Goal: Find contact information: Obtain details needed to contact an individual or organization

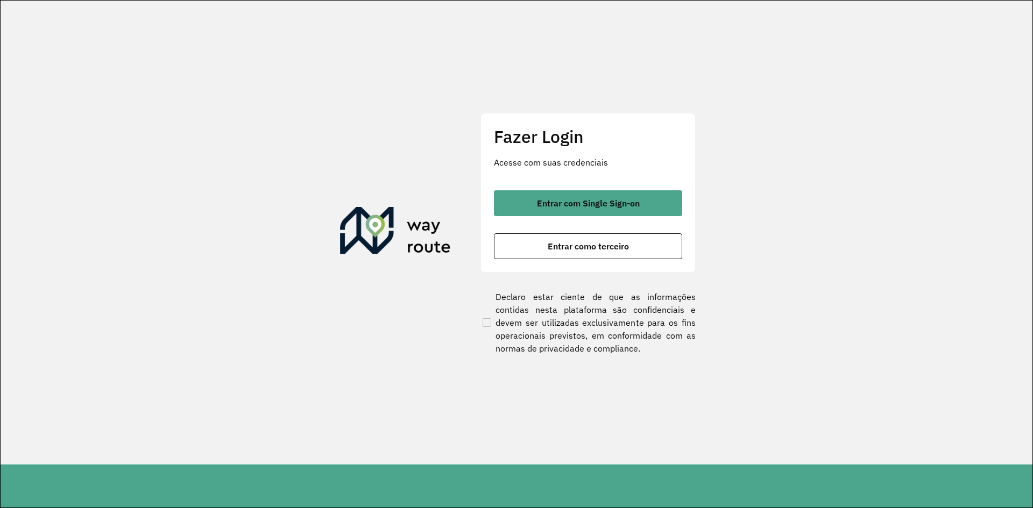
click at [549, 203] on span "Entrar com Single Sign-on" at bounding box center [588, 203] width 103 height 9
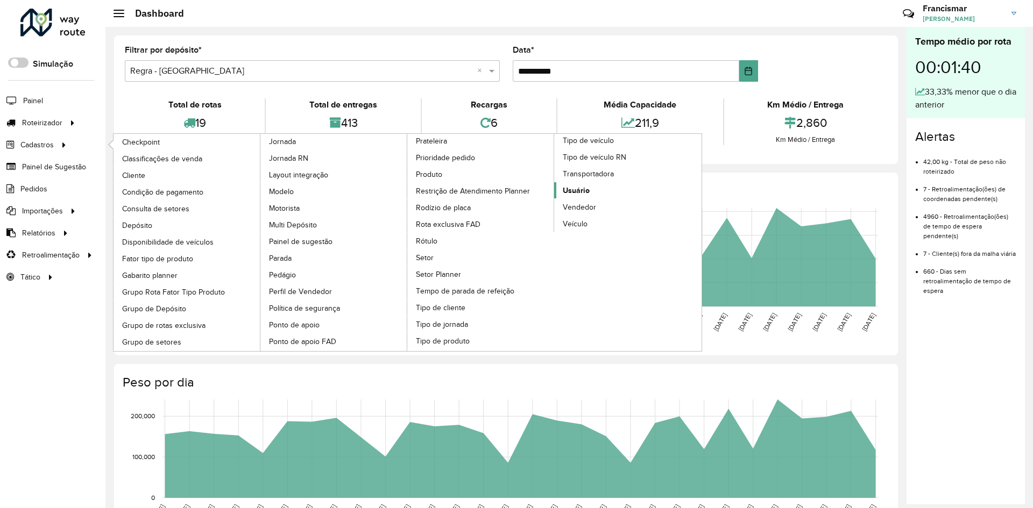
click at [577, 190] on span "Usuário" at bounding box center [576, 190] width 27 height 11
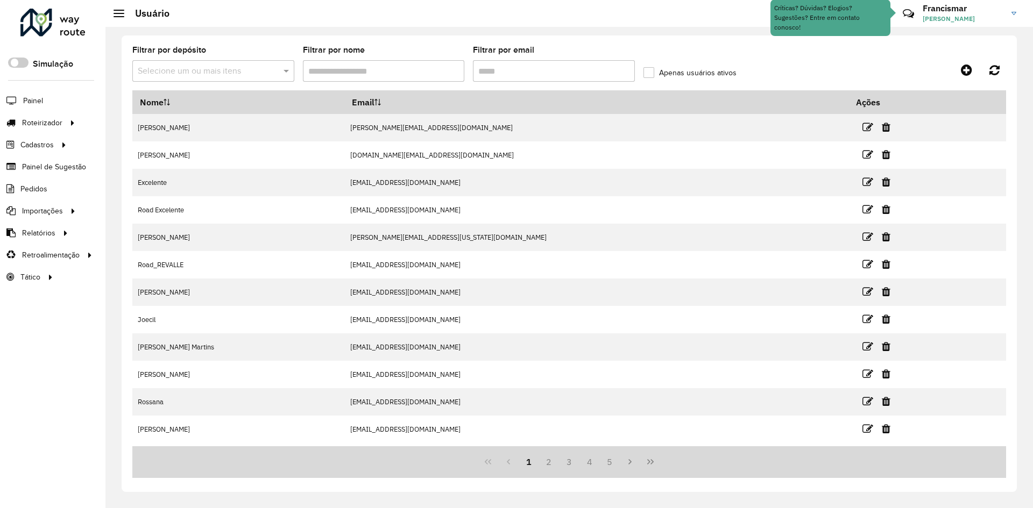
click at [333, 73] on input "Filtrar por nome" at bounding box center [384, 71] width 162 height 22
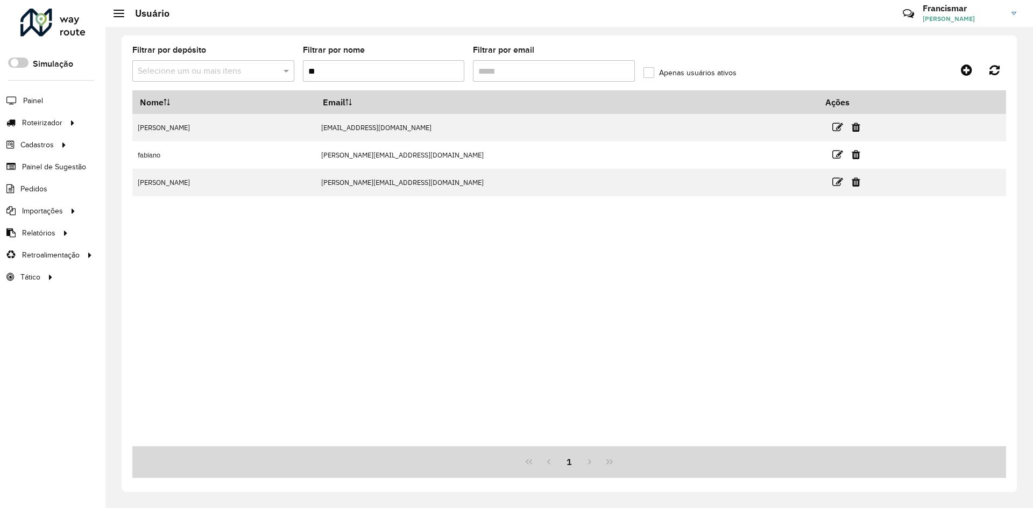
type input "*"
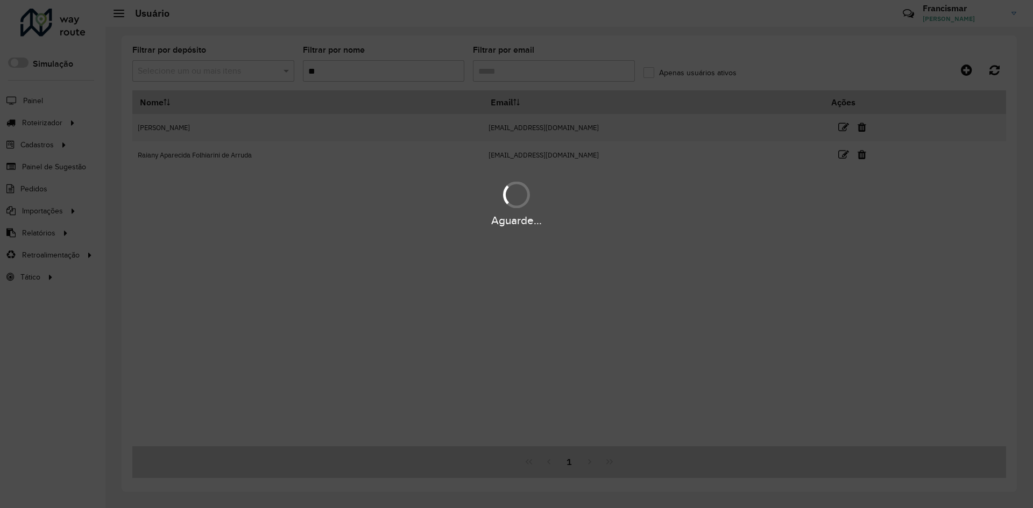
type input "*"
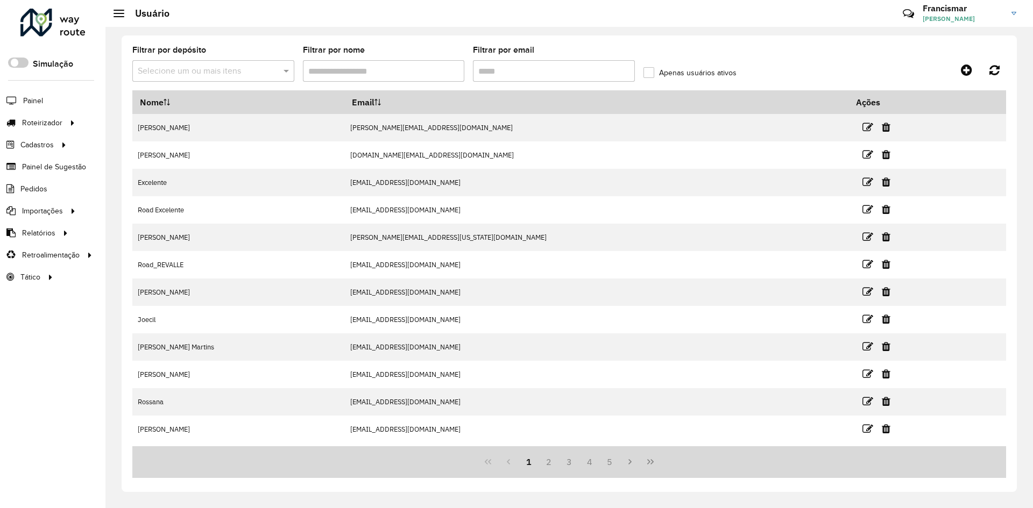
click at [513, 69] on input "Filtrar por email" at bounding box center [554, 71] width 162 height 22
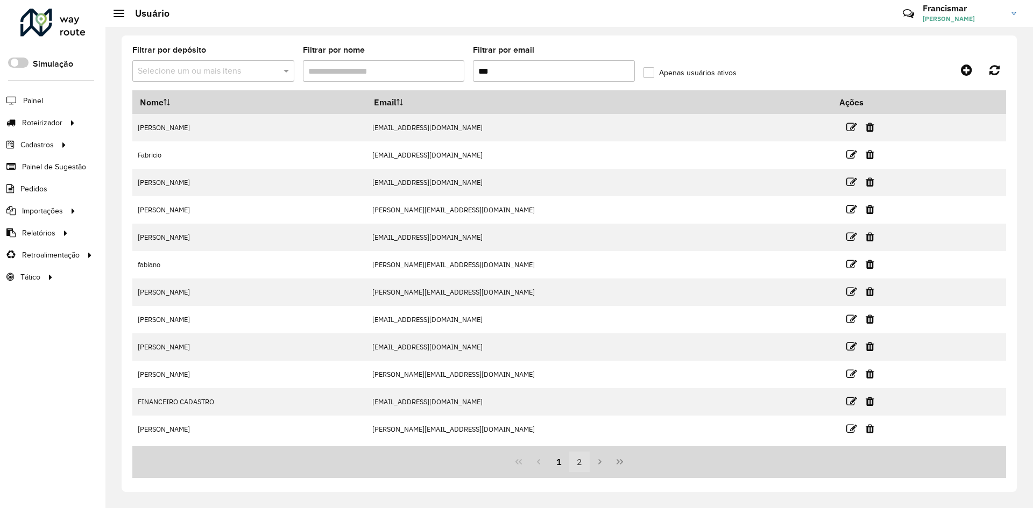
click at [579, 464] on button "2" at bounding box center [579, 462] width 20 height 20
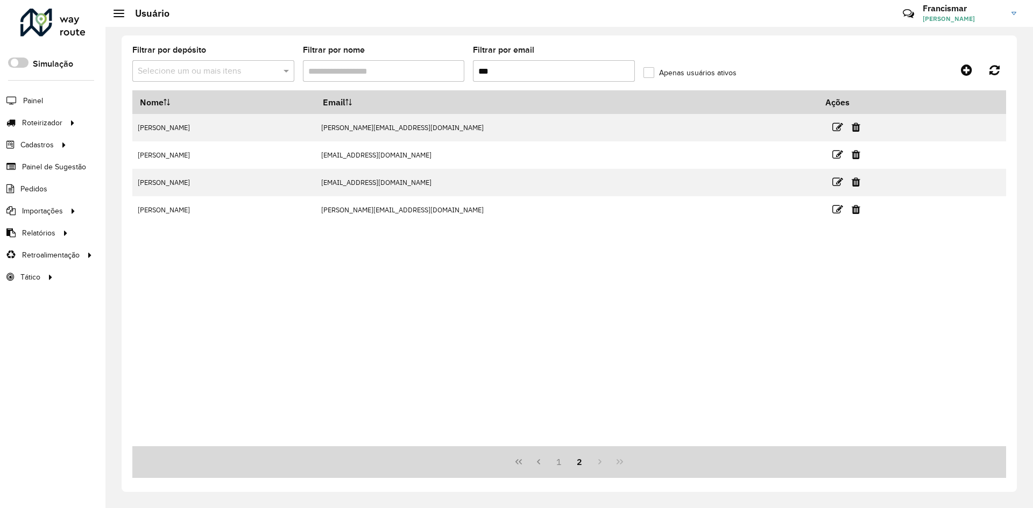
drag, startPoint x: 507, startPoint y: 67, endPoint x: 466, endPoint y: 70, distance: 41.0
click at [466, 70] on formly-group "Filtrar por depósito Selecione um ou mais itens Filtrar por nome Filtrar por em…" at bounding box center [455, 68] width 647 height 44
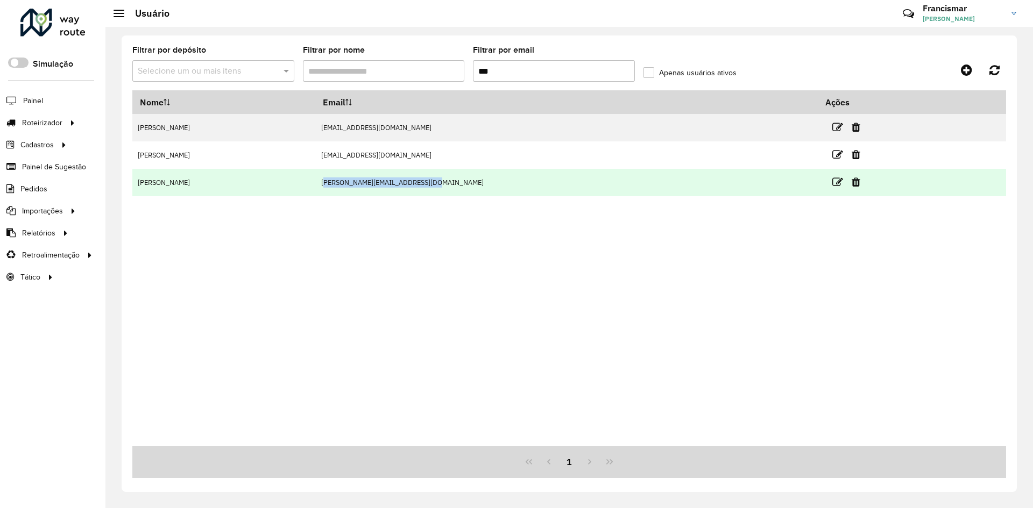
drag, startPoint x: 448, startPoint y: 182, endPoint x: 557, endPoint y: 183, distance: 109.2
click at [557, 183] on td "[PERSON_NAME][EMAIL_ADDRESS][PERSON_NAME][DOMAIN_NAME]" at bounding box center [566, 182] width 503 height 27
copy td "[PERSON_NAME][EMAIL_ADDRESS][PERSON_NAME][DOMAIN_NAME]"
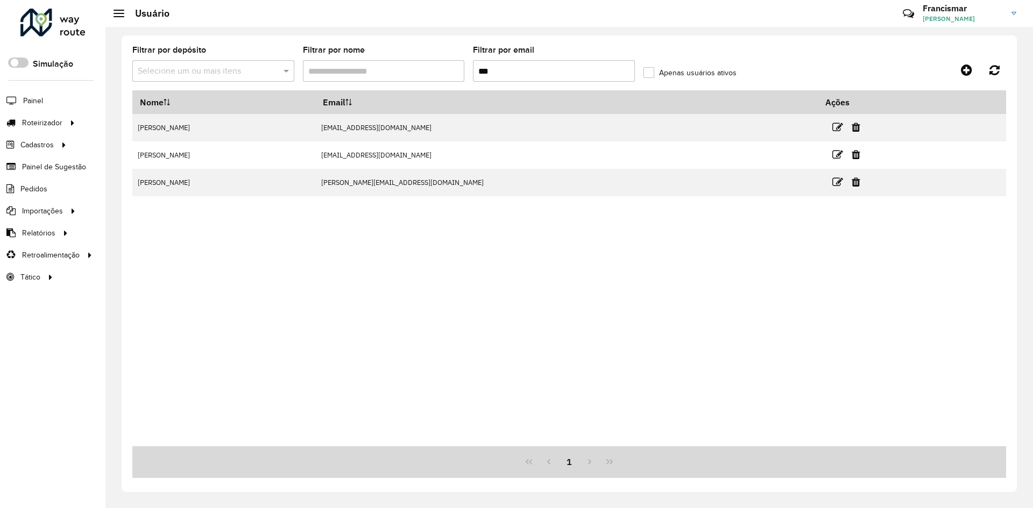
drag, startPoint x: 532, startPoint y: 71, endPoint x: 464, endPoint y: 67, distance: 67.9
click at [464, 67] on formly-group "Filtrar por depósito Selecione um ou mais itens Filtrar por nome Filtrar por em…" at bounding box center [455, 68] width 647 height 44
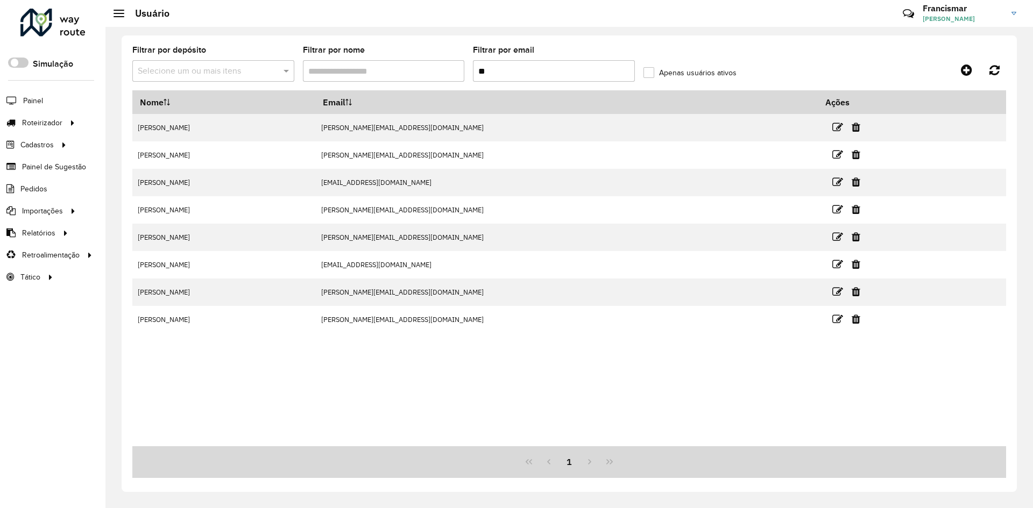
type input "*"
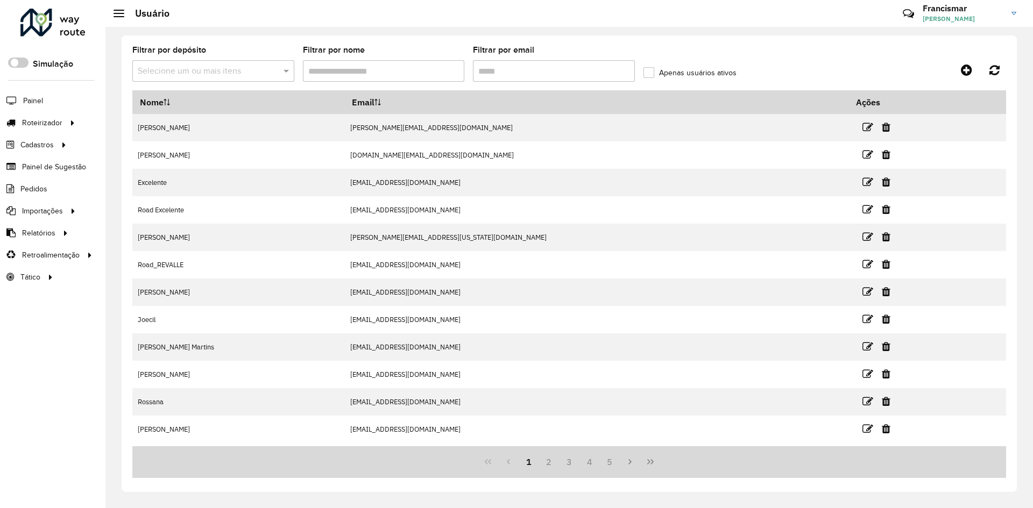
click at [497, 68] on input "Filtrar por email" at bounding box center [554, 71] width 162 height 22
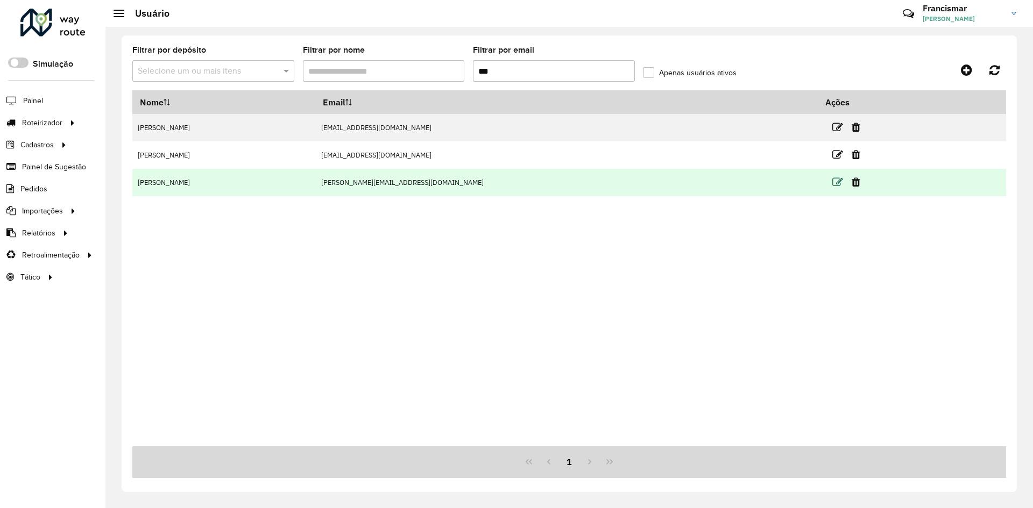
type input "***"
click at [832, 185] on icon at bounding box center [837, 182] width 11 height 11
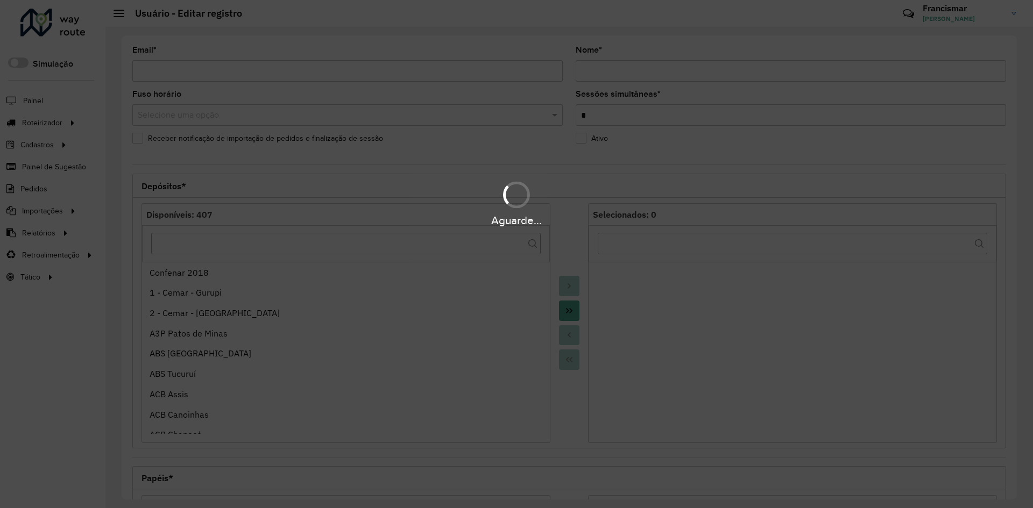
type input "**********"
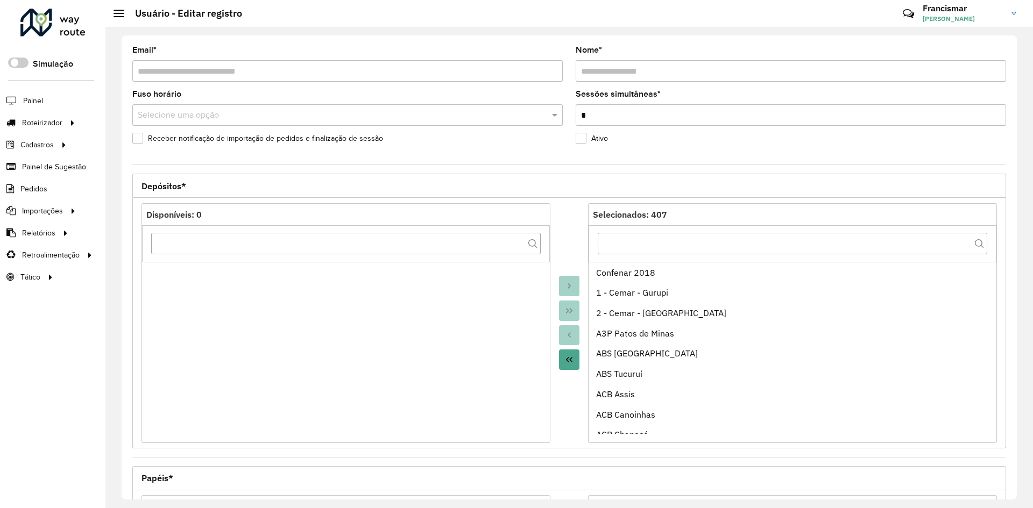
click at [63, 33] on div at bounding box center [52, 23] width 65 height 28
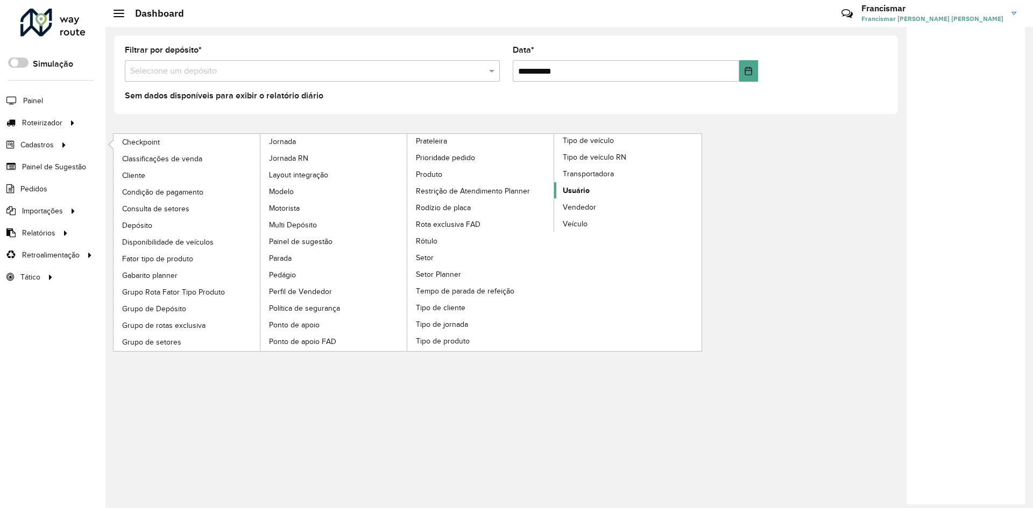
click at [591, 186] on link "Usuário" at bounding box center [627, 190] width 147 height 16
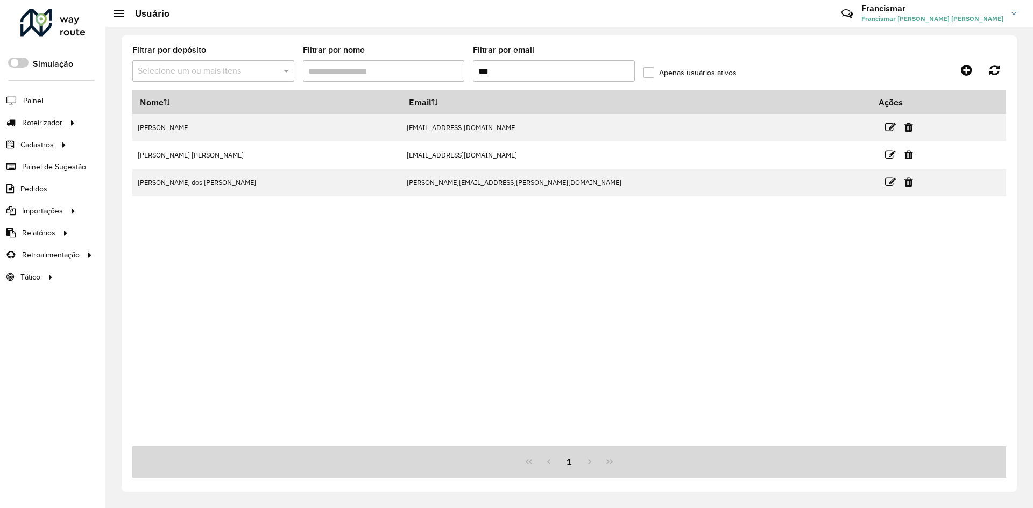
drag, startPoint x: 493, startPoint y: 75, endPoint x: 456, endPoint y: 66, distance: 38.2
click at [456, 66] on formly-group "Filtrar por depósito Selecione um ou mais itens Filtrar por nome Filtrar por em…" at bounding box center [455, 68] width 647 height 44
type input "***"
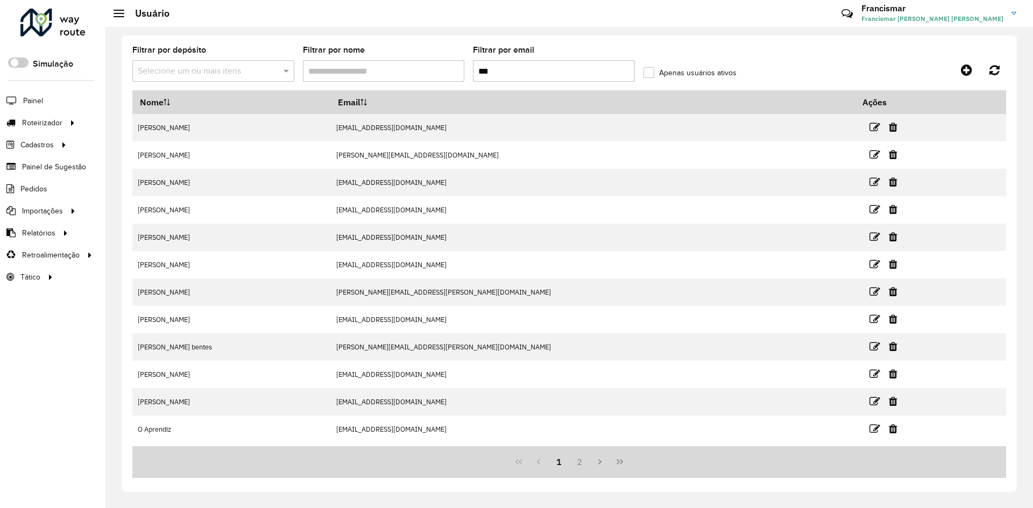
drag, startPoint x: 524, startPoint y: 70, endPoint x: 451, endPoint y: 64, distance: 73.4
click at [451, 64] on formly-group "Filtrar por depósito Selecione um ou mais itens Filtrar por nome Filtrar por em…" at bounding box center [455, 68] width 647 height 44
click at [407, 67] on input "Filtrar por nome" at bounding box center [384, 71] width 162 height 22
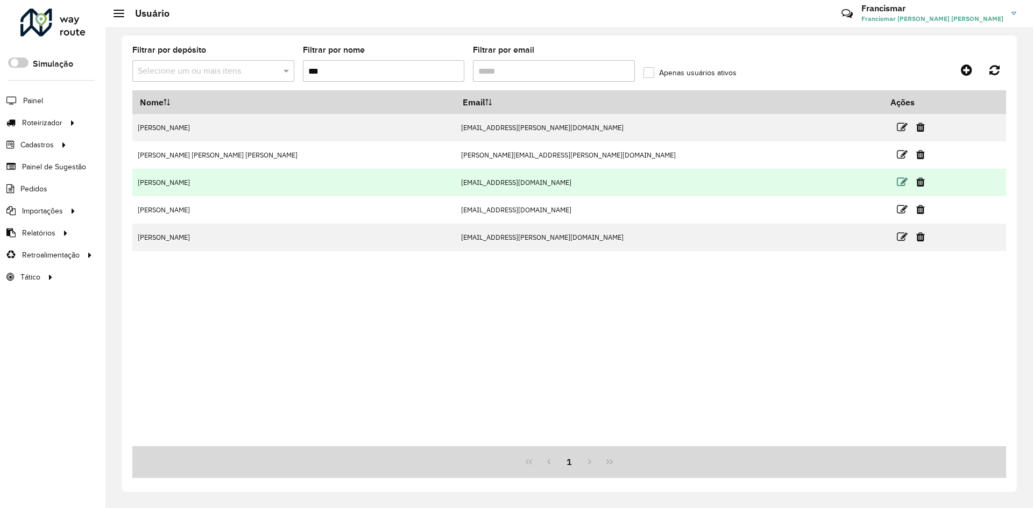
type input "***"
click at [897, 180] on icon at bounding box center [902, 182] width 11 height 11
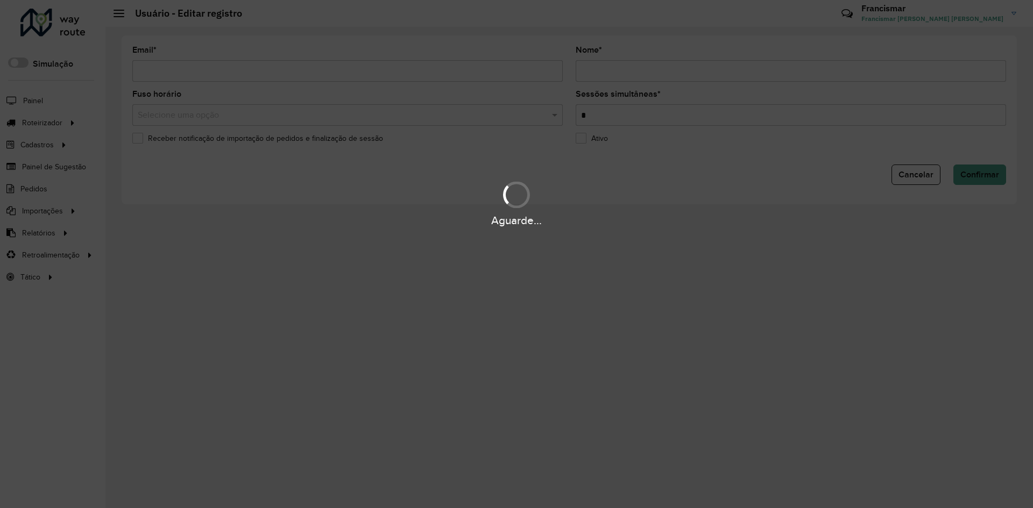
type input "**********"
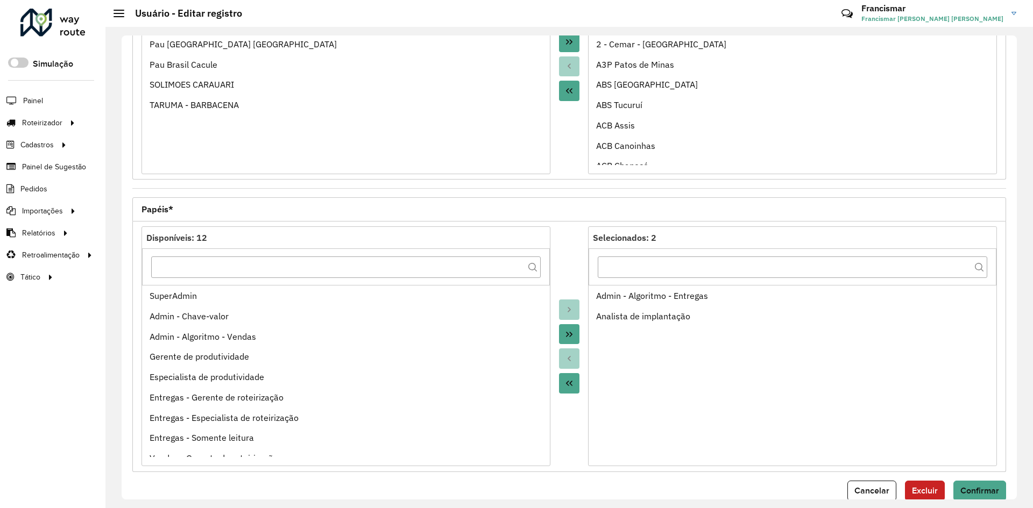
scroll to position [290, 0]
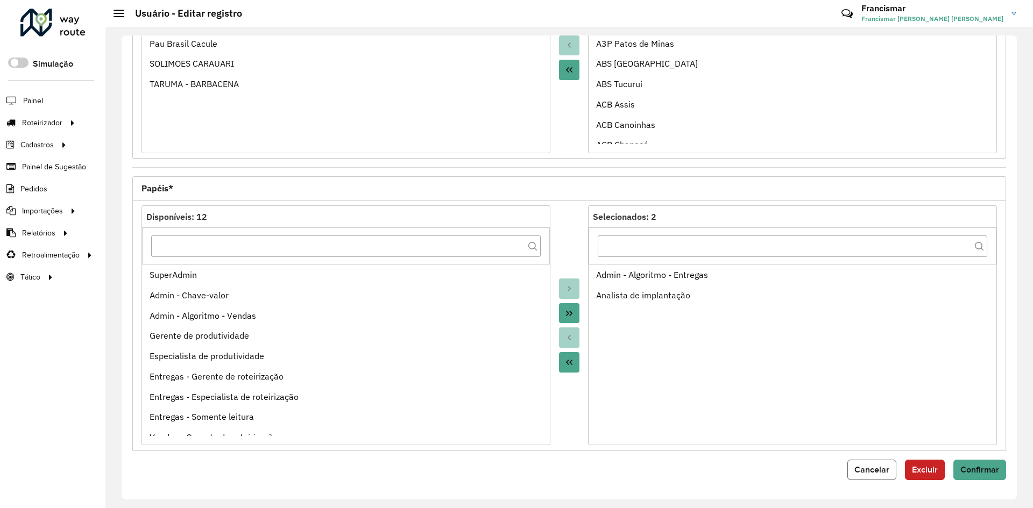
click at [881, 472] on span "Cancelar" at bounding box center [871, 469] width 35 height 9
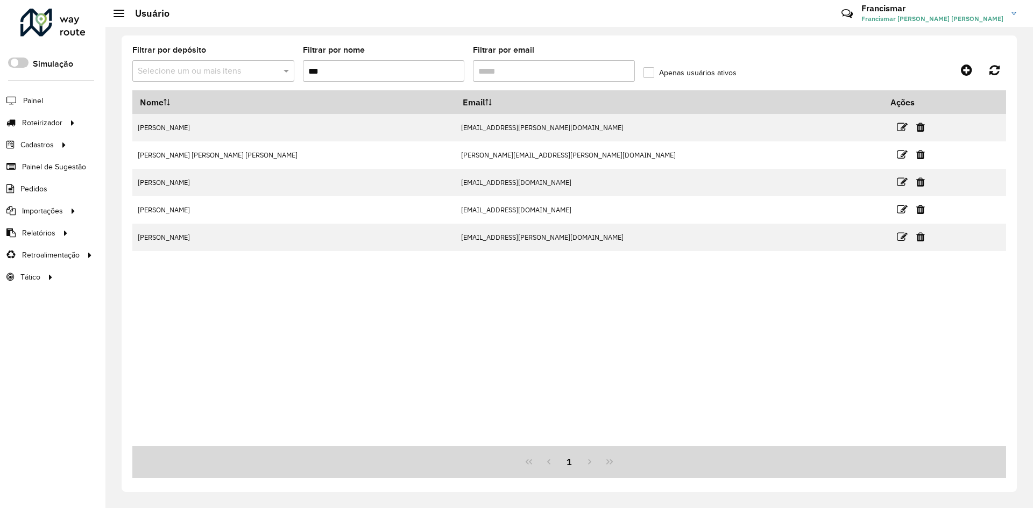
drag, startPoint x: 345, startPoint y: 72, endPoint x: 276, endPoint y: 76, distance: 69.0
click at [276, 76] on formly-group "Filtrar por depósito Selecione um ou mais itens Filtrar por nome *** Filtrar po…" at bounding box center [455, 68] width 647 height 44
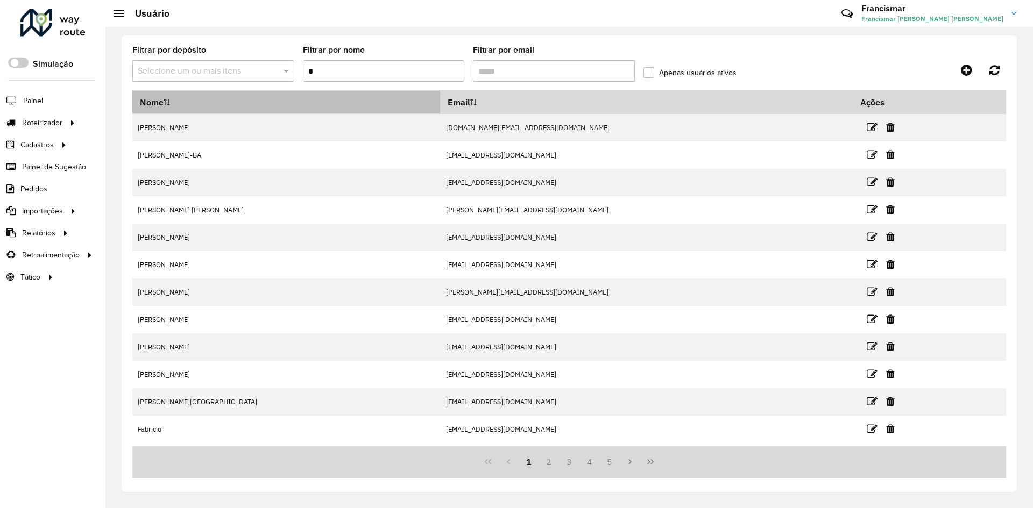
type input "*"
click at [173, 103] on th "Nome" at bounding box center [286, 102] width 308 height 23
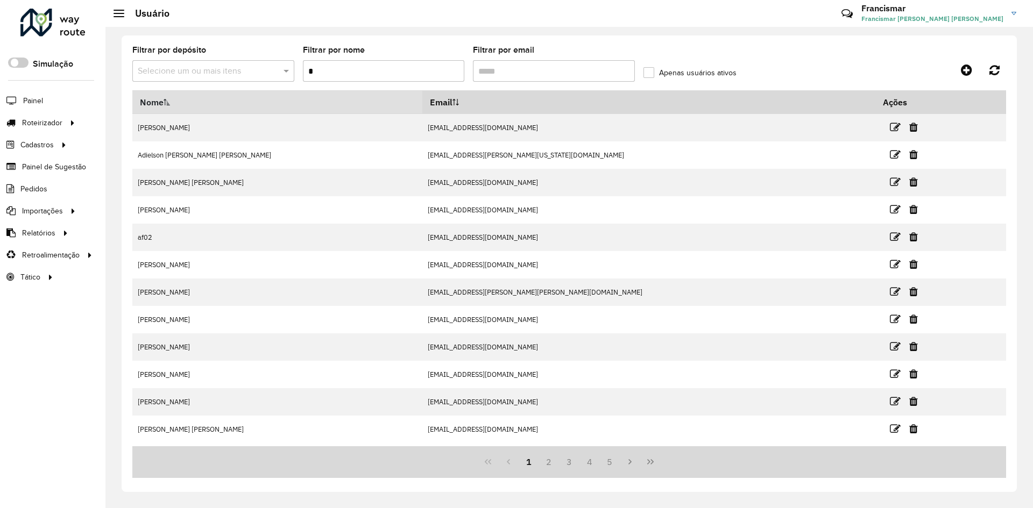
drag, startPoint x: 321, startPoint y: 67, endPoint x: 299, endPoint y: 66, distance: 21.5
click at [299, 66] on formly-group "Filtrar por depósito Selecione um ou mais itens Filtrar por nome * Filtrar por …" at bounding box center [455, 68] width 647 height 44
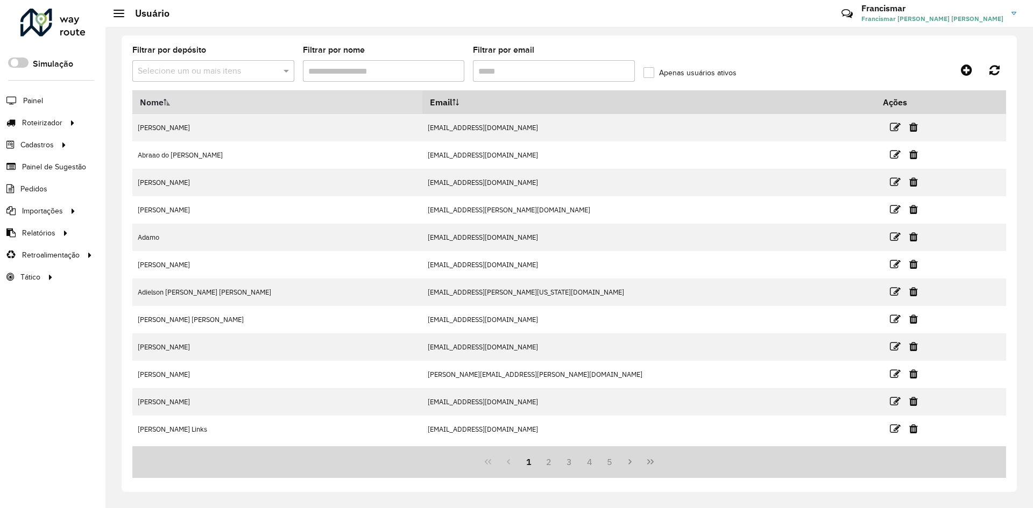
click at [167, 102] on icon at bounding box center [167, 102] width 6 height 6
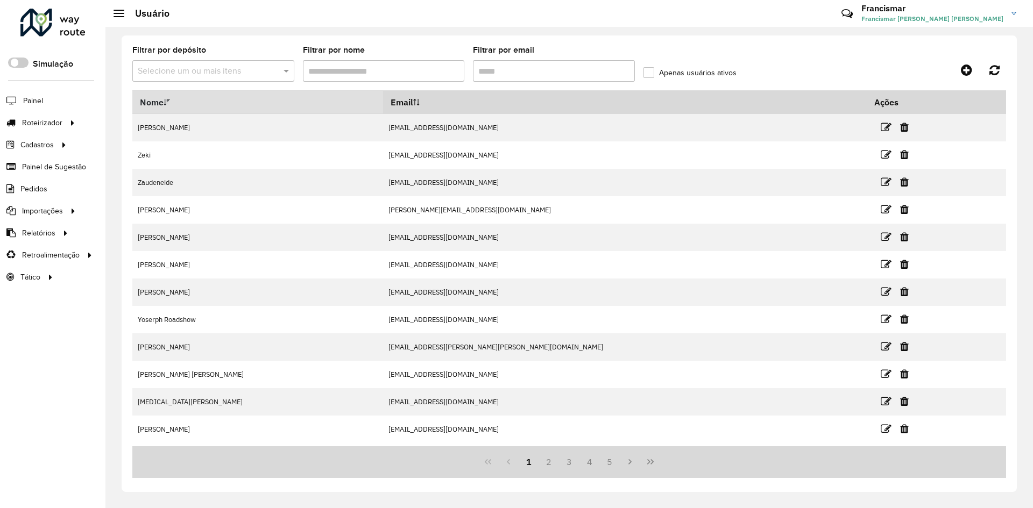
click at [167, 102] on icon at bounding box center [167, 102] width 6 height 6
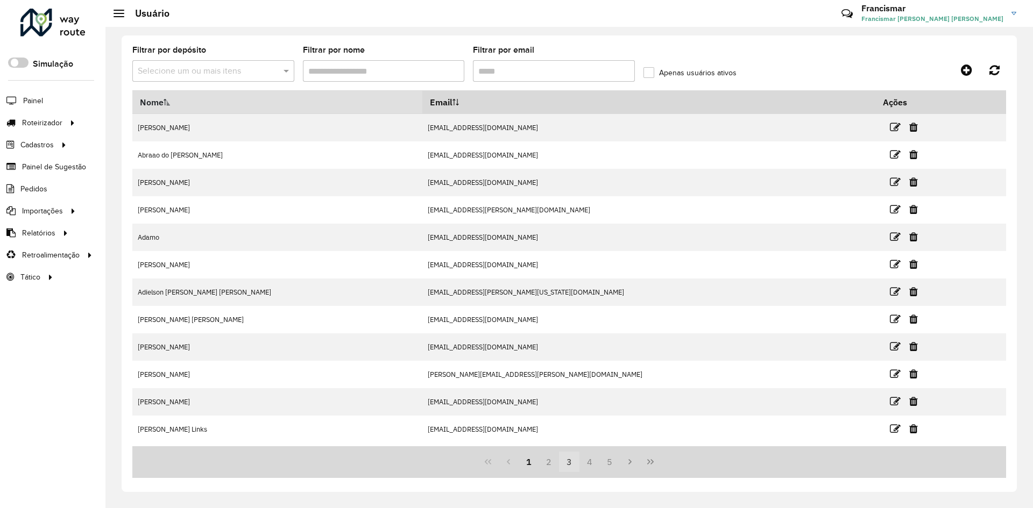
click at [567, 471] on button "3" at bounding box center [569, 462] width 20 height 20
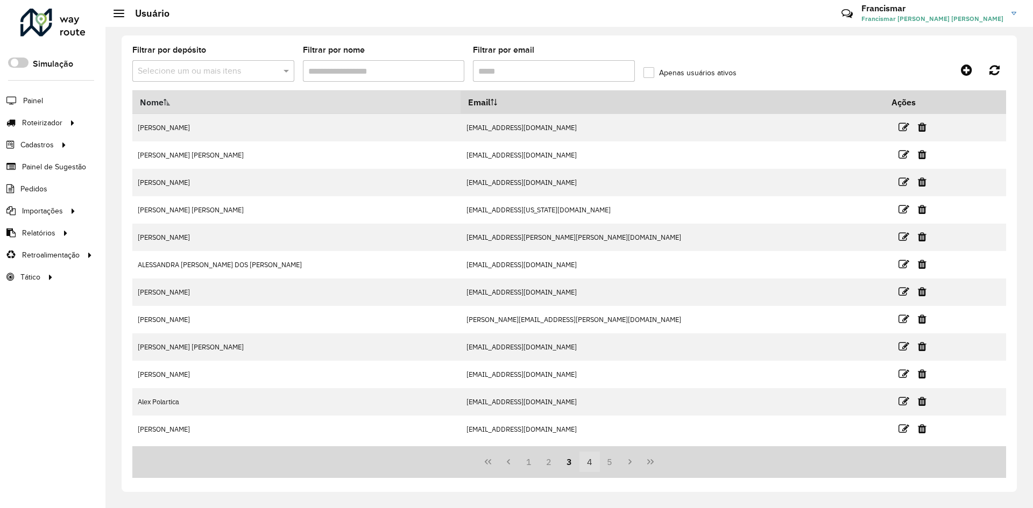
click at [590, 469] on button "4" at bounding box center [589, 462] width 20 height 20
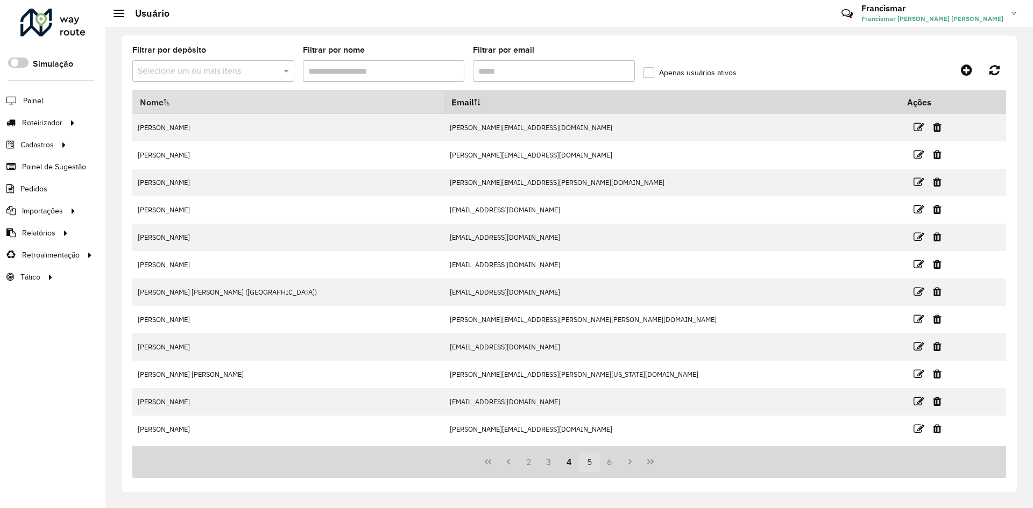
click at [587, 466] on button "5" at bounding box center [589, 462] width 20 height 20
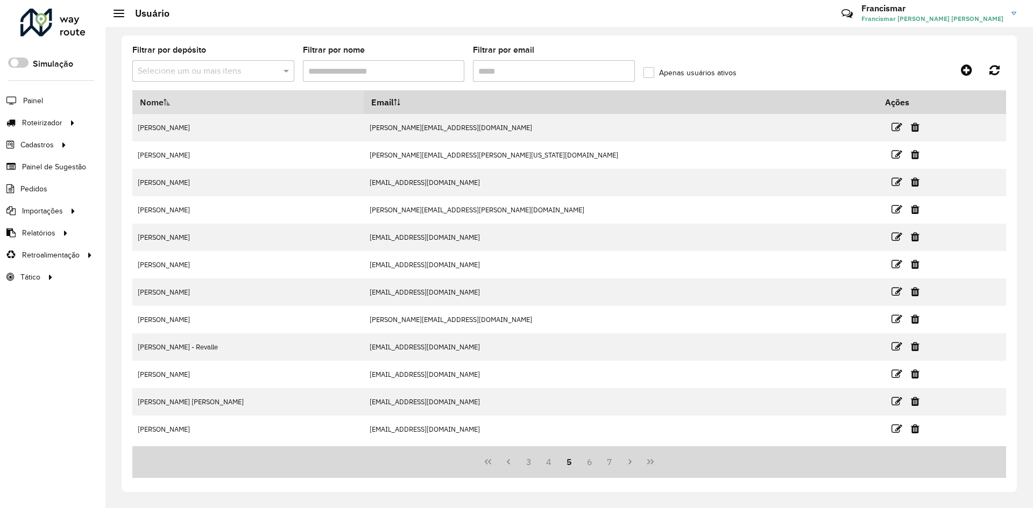
click at [587, 466] on button "6" at bounding box center [589, 462] width 20 height 20
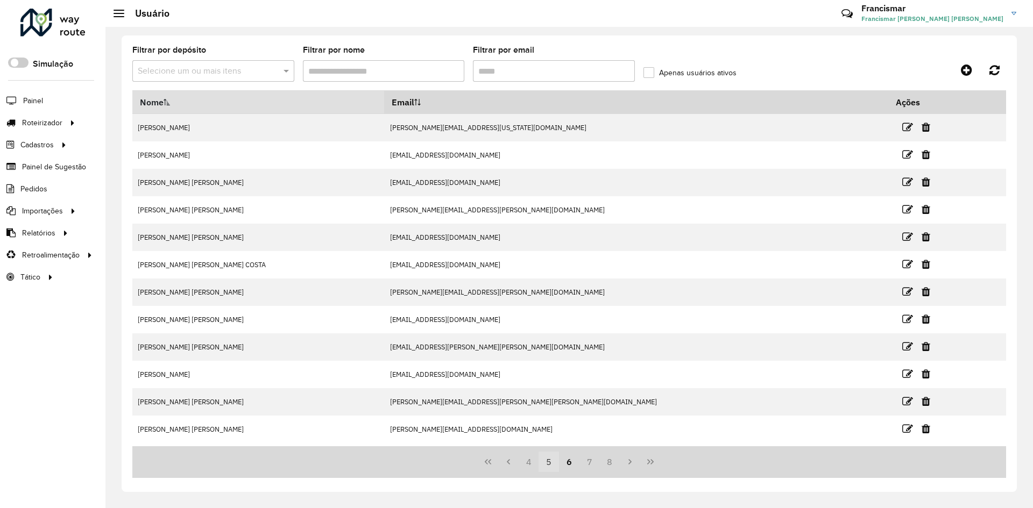
click at [587, 466] on button "7" at bounding box center [589, 462] width 20 height 20
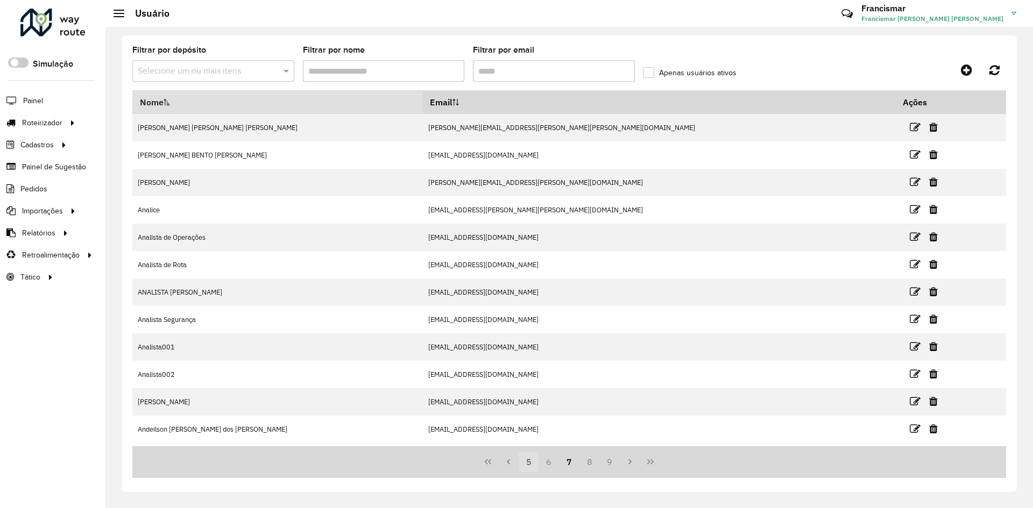
click at [587, 466] on button "8" at bounding box center [589, 462] width 20 height 20
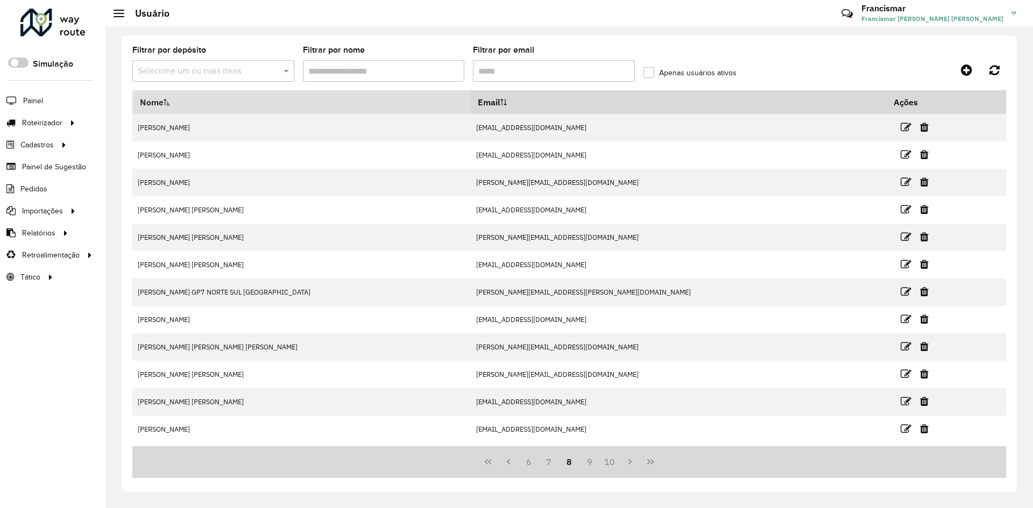
click at [587, 466] on button "9" at bounding box center [589, 462] width 20 height 20
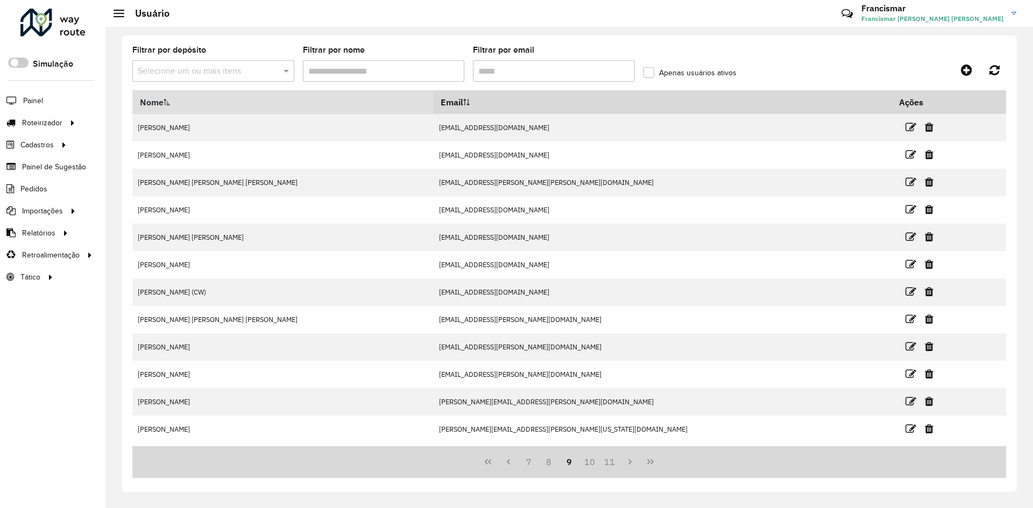
click at [587, 466] on button "10" at bounding box center [589, 462] width 20 height 20
click at [600, 466] on button "11" at bounding box center [610, 462] width 20 height 20
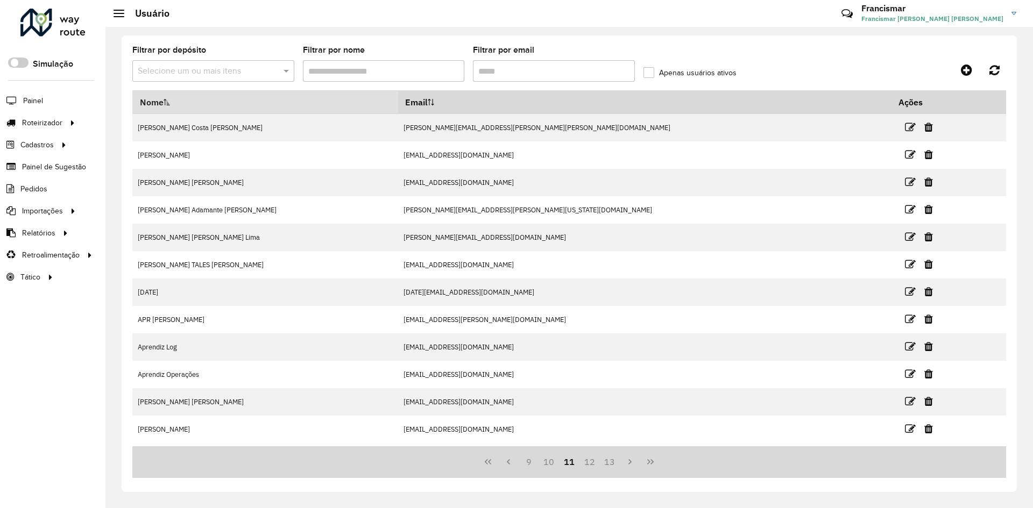
click at [587, 466] on button "12" at bounding box center [589, 462] width 20 height 20
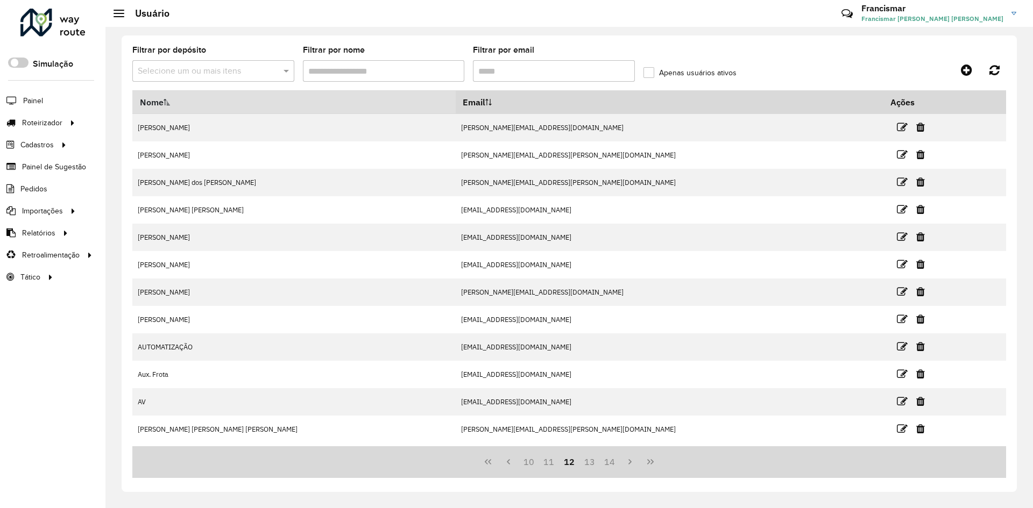
click at [587, 466] on button "13" at bounding box center [589, 462] width 20 height 20
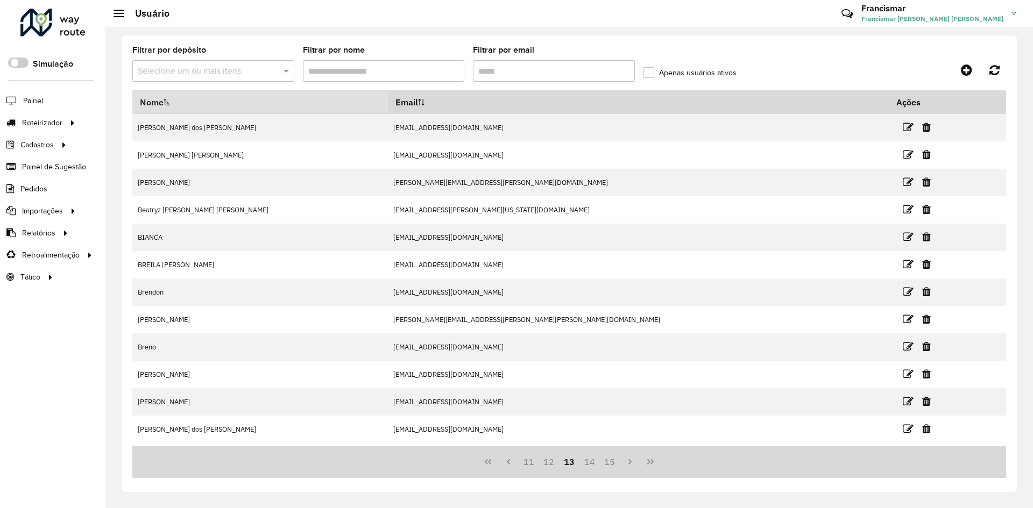
click at [587, 466] on button "14" at bounding box center [589, 462] width 20 height 20
click at [600, 466] on button "15" at bounding box center [610, 462] width 20 height 20
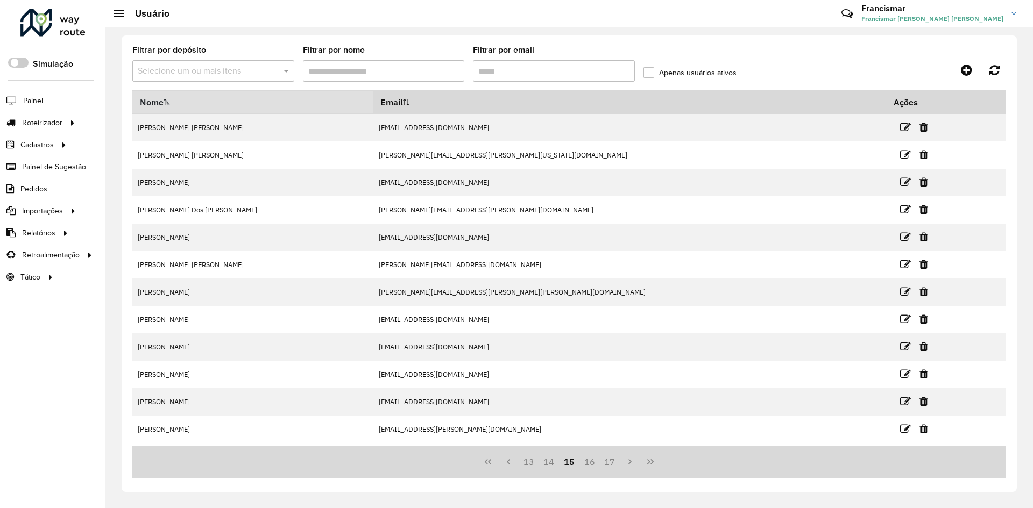
click at [587, 466] on button "16" at bounding box center [589, 462] width 20 height 20
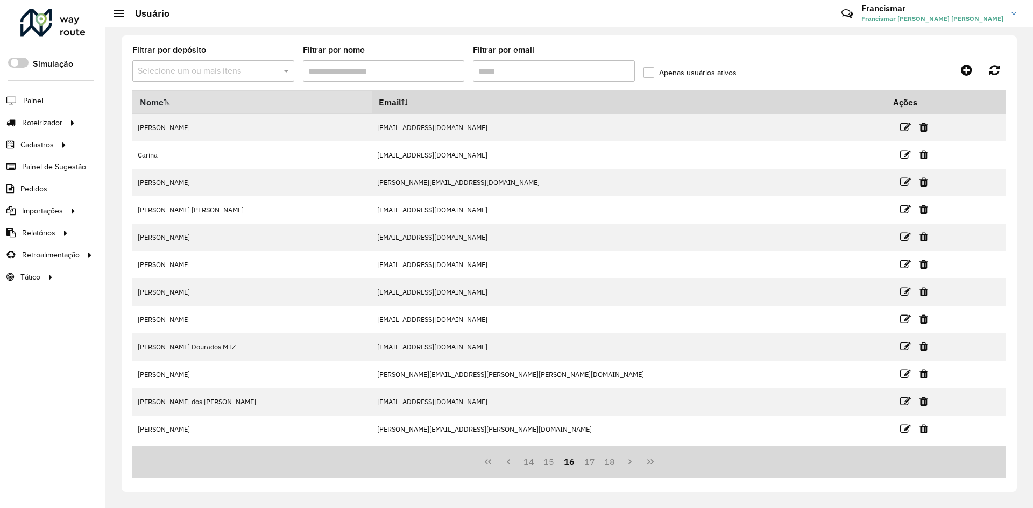
click at [587, 466] on button "17" at bounding box center [589, 462] width 20 height 20
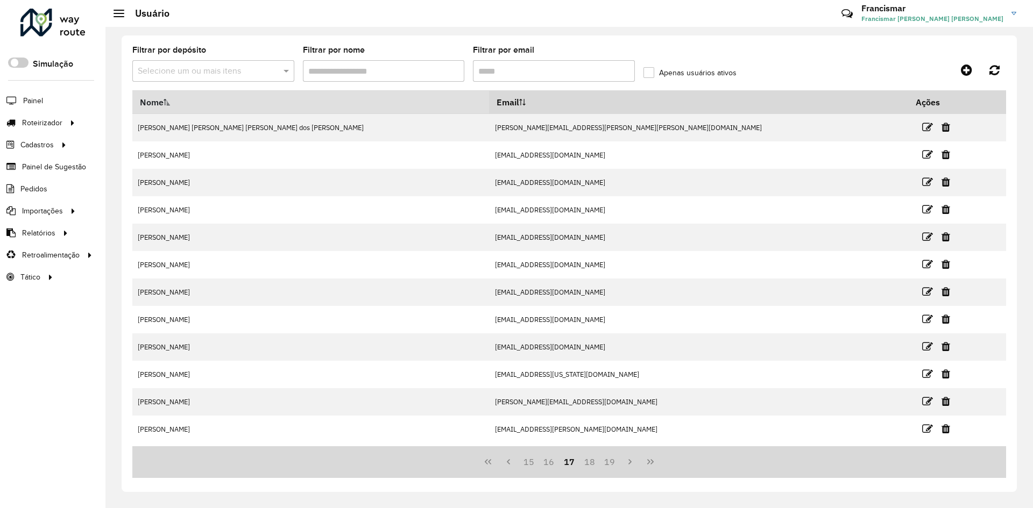
click at [587, 466] on button "18" at bounding box center [589, 462] width 20 height 20
click at [600, 466] on button "19" at bounding box center [610, 462] width 20 height 20
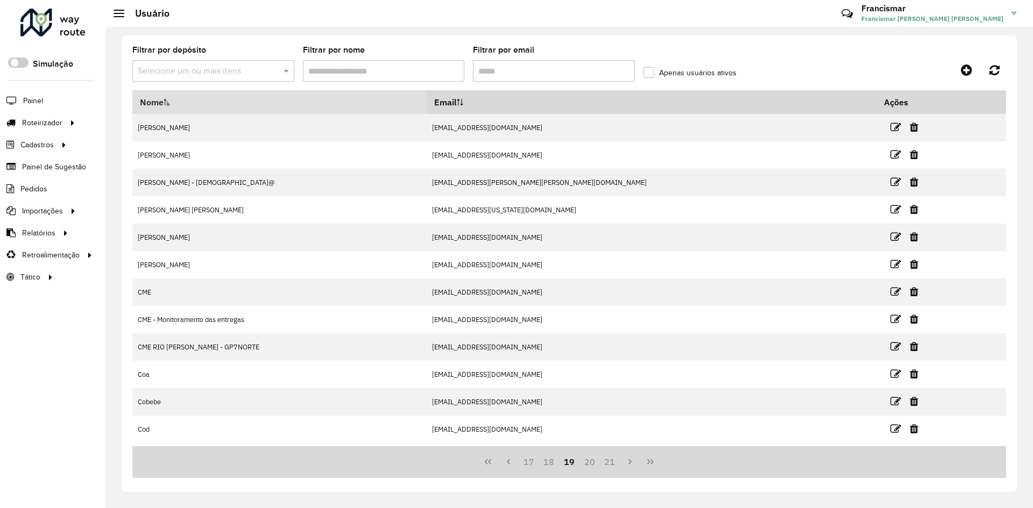
click at [587, 466] on button "20" at bounding box center [589, 462] width 20 height 20
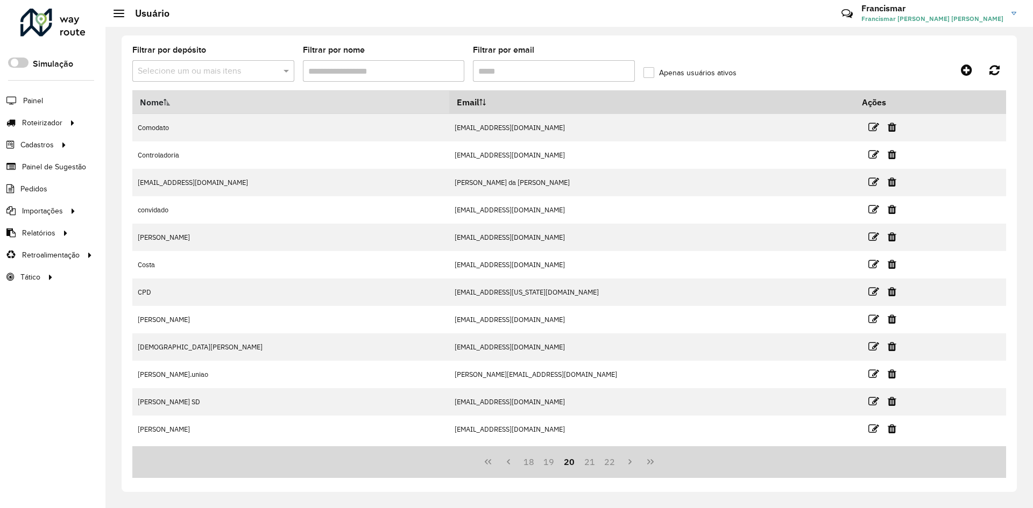
click at [587, 466] on button "21" at bounding box center [589, 462] width 20 height 20
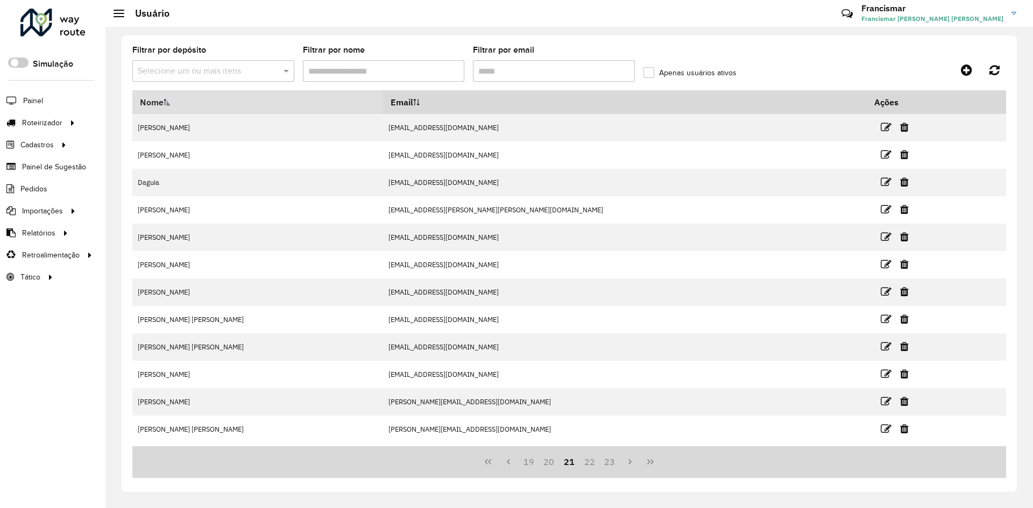
click at [587, 466] on button "22" at bounding box center [589, 462] width 20 height 20
click at [600, 466] on button "23" at bounding box center [610, 462] width 20 height 20
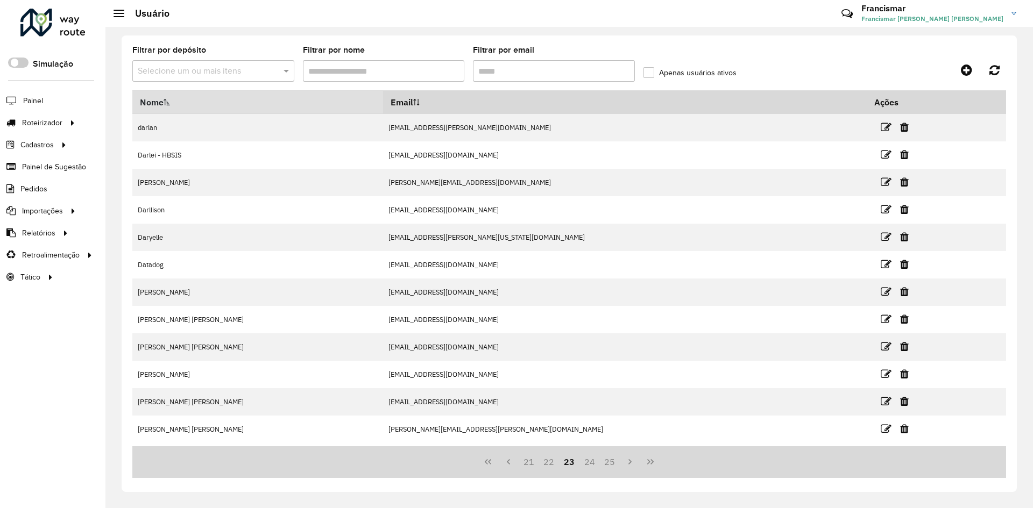
click at [587, 466] on button "24" at bounding box center [589, 462] width 20 height 20
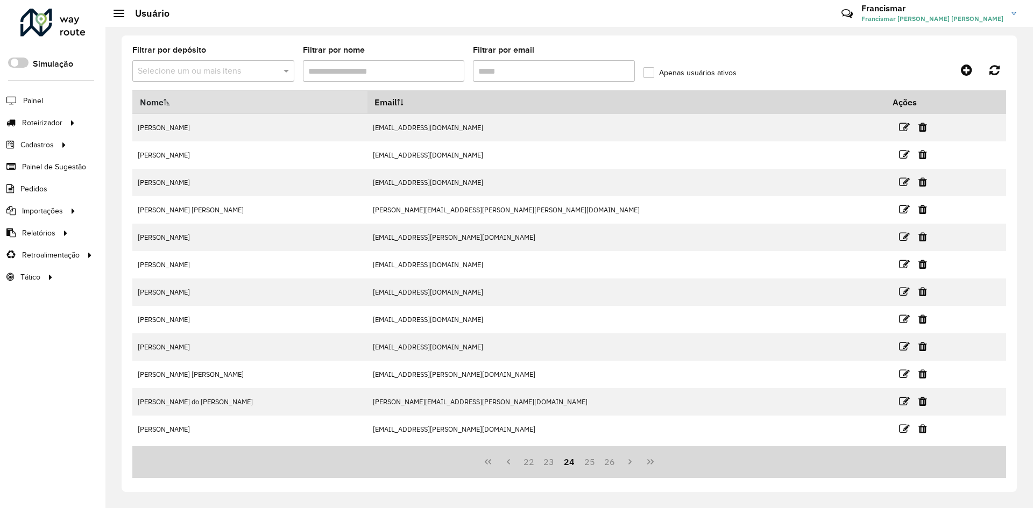
click at [587, 466] on button "25" at bounding box center [589, 462] width 20 height 20
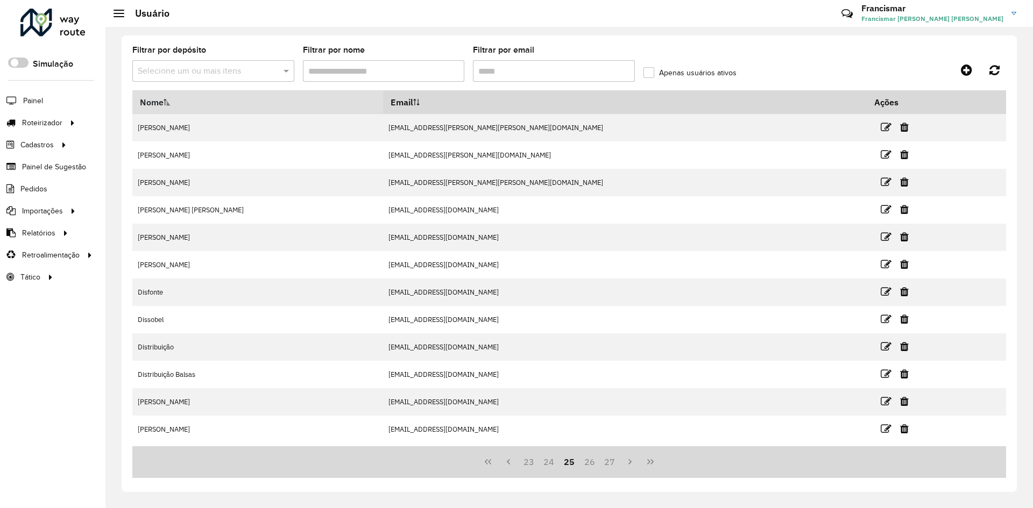
click at [587, 466] on button "26" at bounding box center [589, 462] width 20 height 20
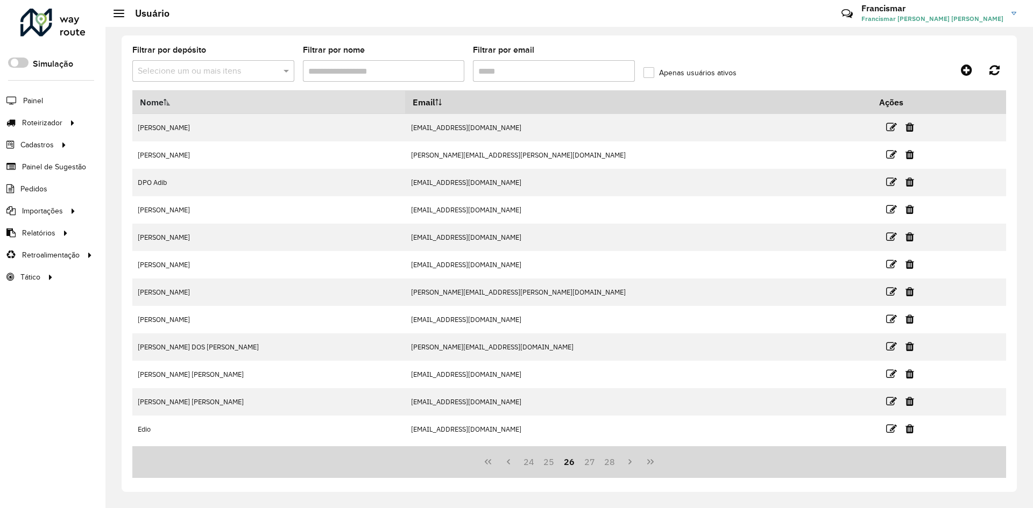
click at [587, 466] on button "27" at bounding box center [589, 462] width 20 height 20
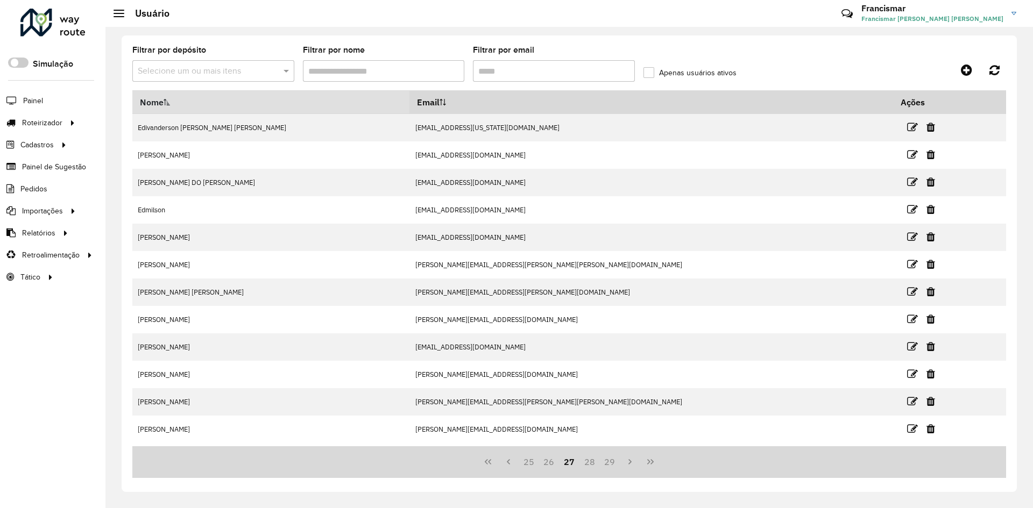
click at [587, 466] on button "28" at bounding box center [589, 462] width 20 height 20
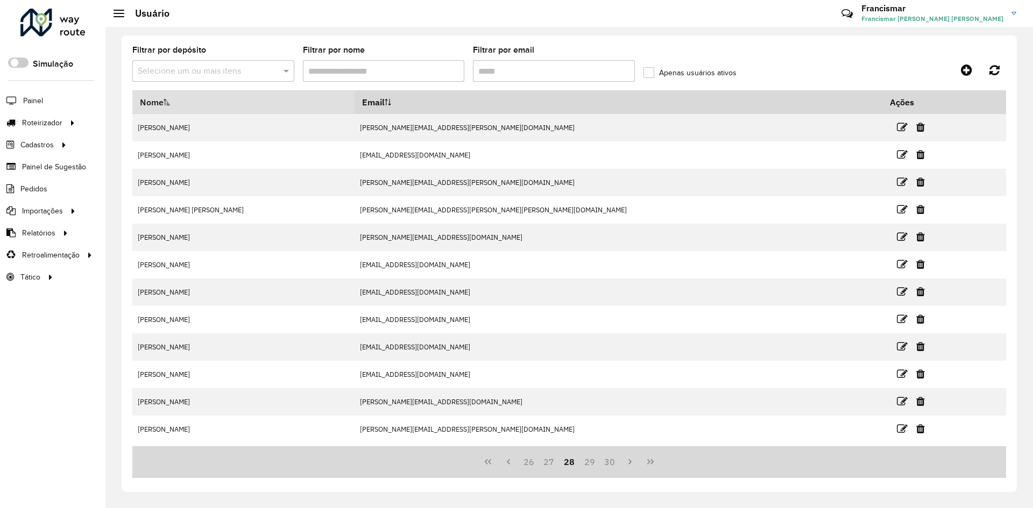
click at [587, 466] on button "29" at bounding box center [589, 462] width 20 height 20
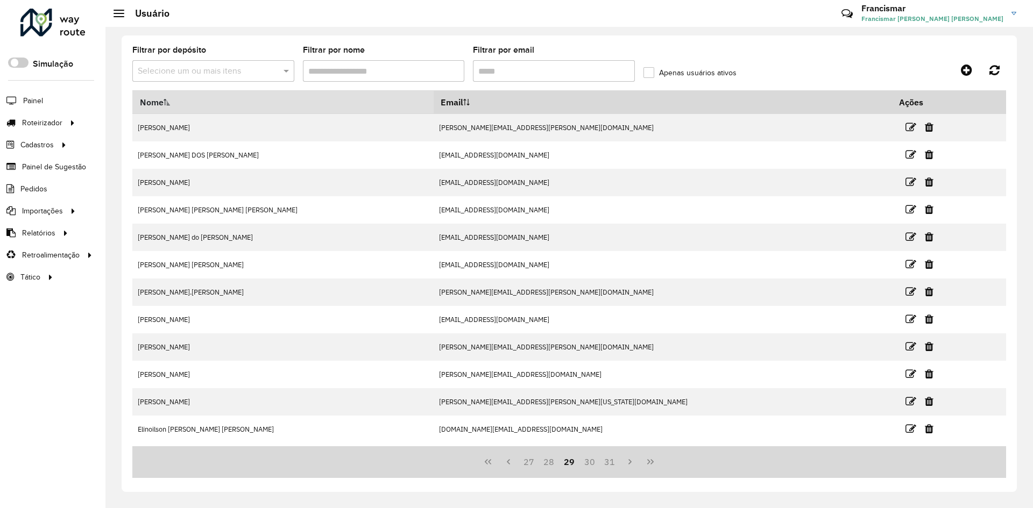
click at [587, 466] on button "30" at bounding box center [589, 462] width 20 height 20
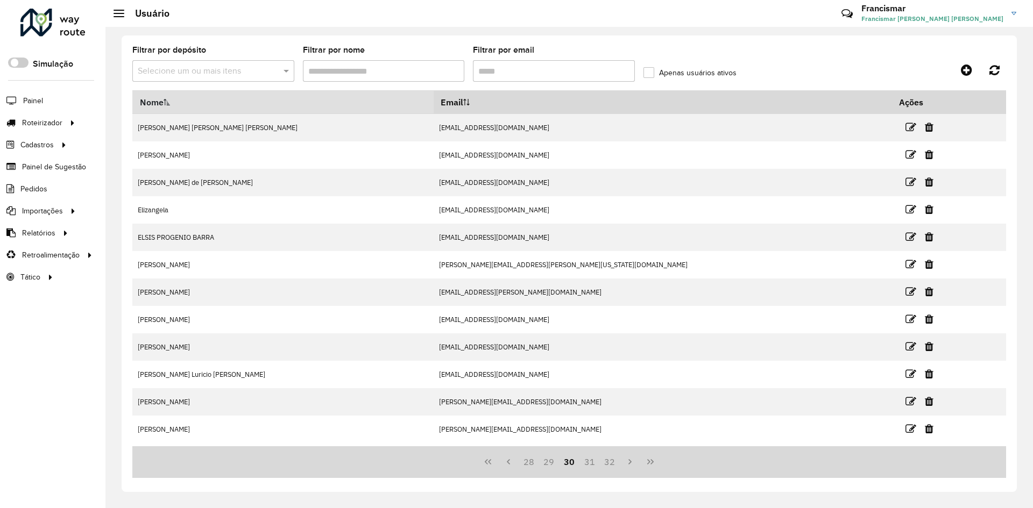
click at [587, 466] on button "31" at bounding box center [589, 462] width 20 height 20
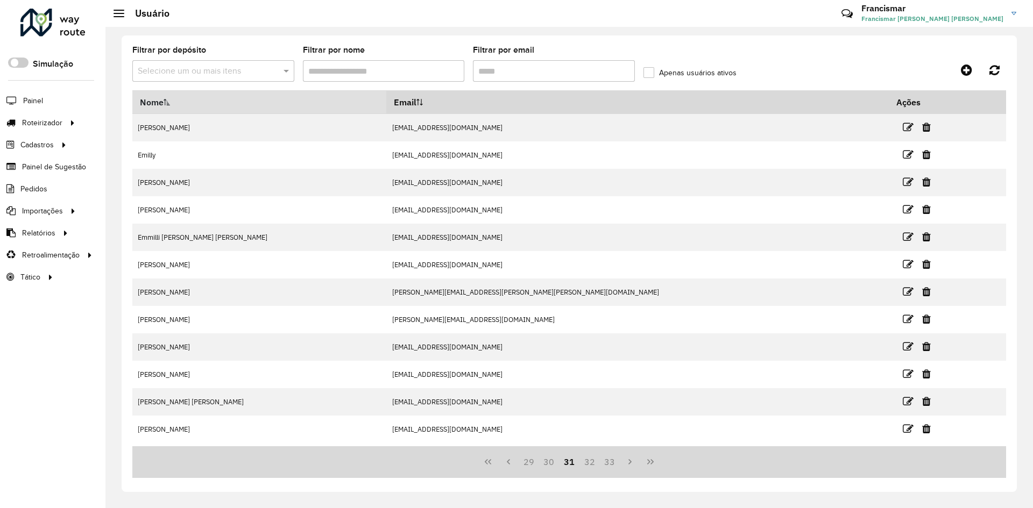
click at [587, 466] on button "32" at bounding box center [589, 462] width 20 height 20
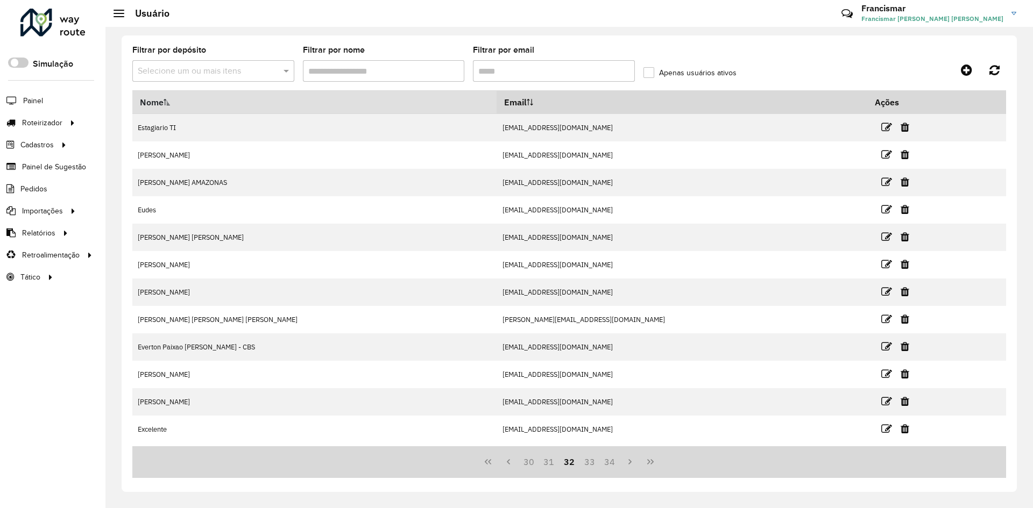
click at [587, 466] on button "33" at bounding box center [589, 462] width 20 height 20
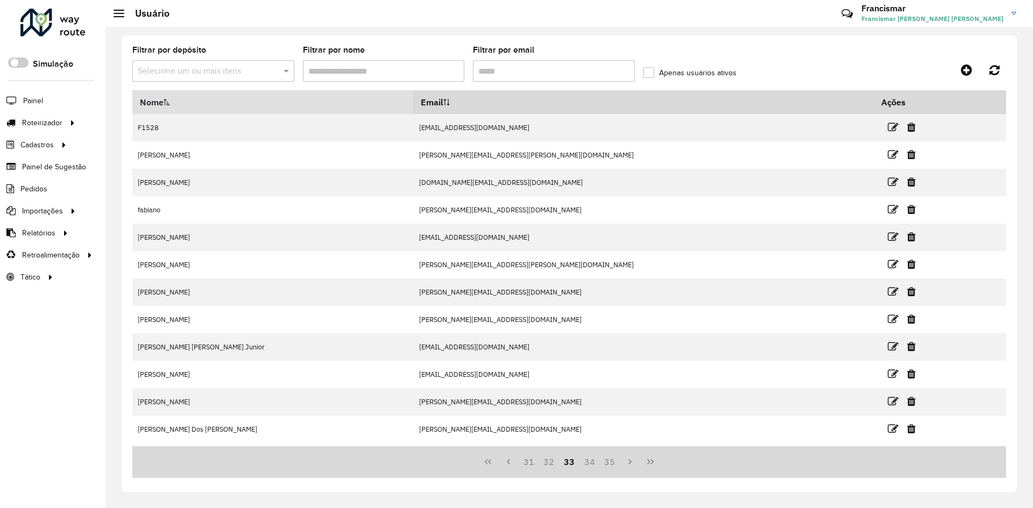
click at [570, 463] on button "33" at bounding box center [569, 462] width 20 height 20
click at [554, 460] on button "32" at bounding box center [548, 462] width 20 height 20
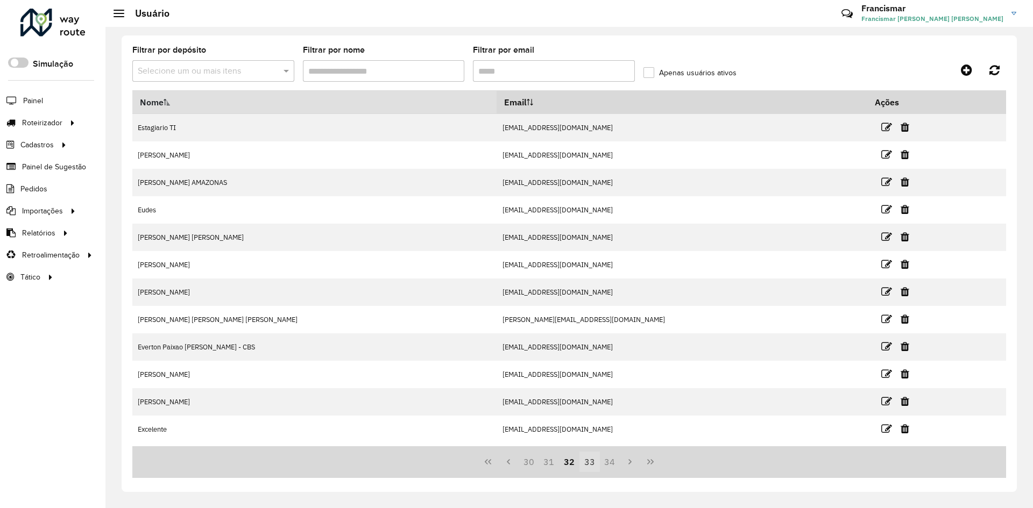
click at [590, 464] on button "33" at bounding box center [589, 462] width 20 height 20
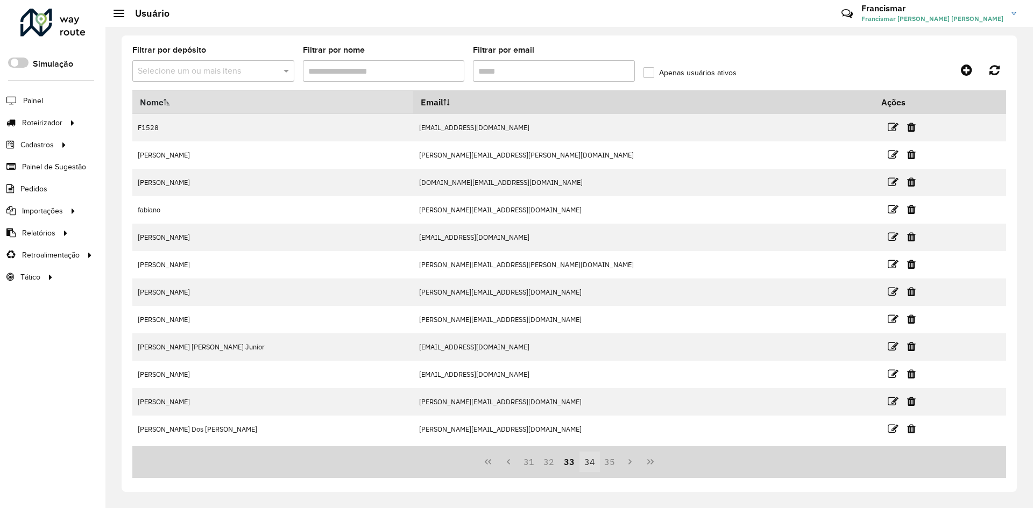
click at [590, 465] on button "34" at bounding box center [589, 462] width 20 height 20
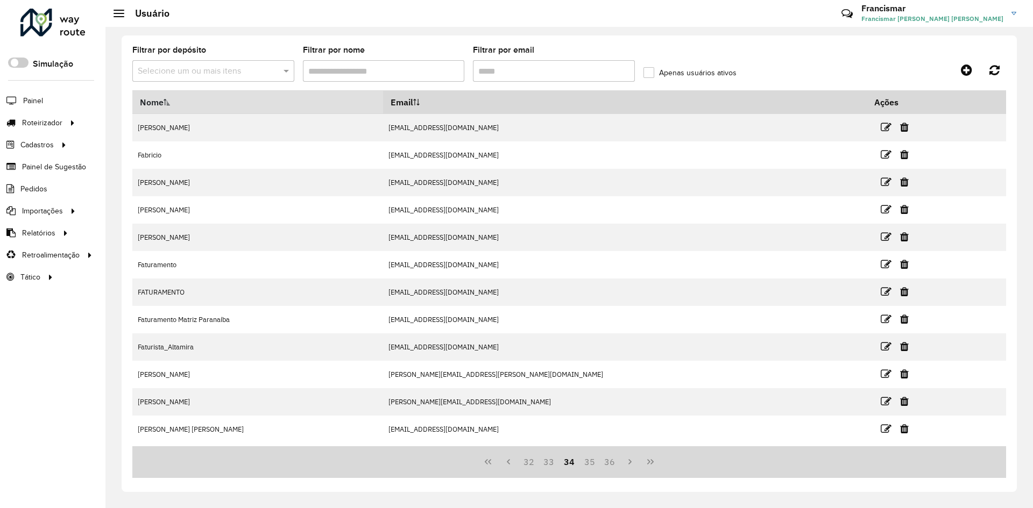
click at [590, 465] on button "35" at bounding box center [589, 462] width 20 height 20
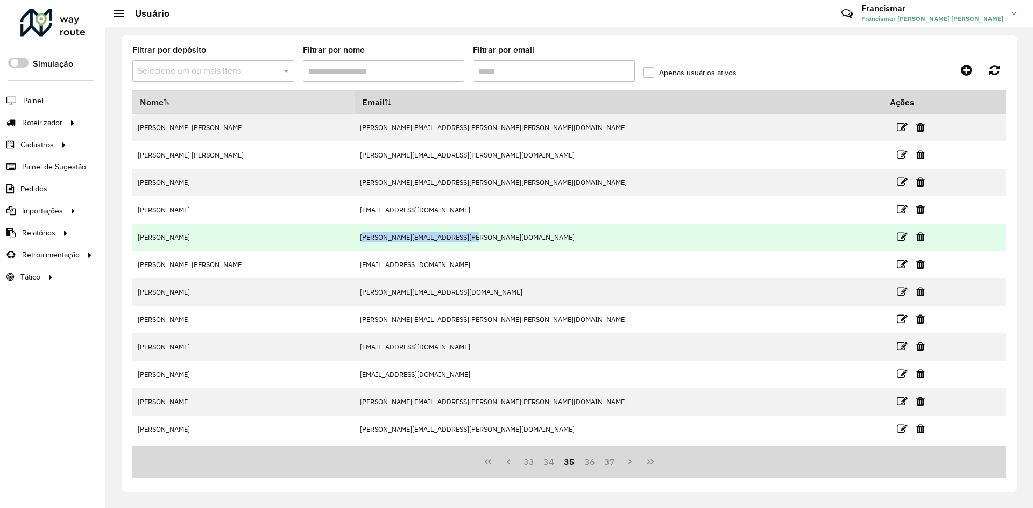
drag, startPoint x: 463, startPoint y: 239, endPoint x: 573, endPoint y: 239, distance: 110.3
click at [573, 239] on td "[PERSON_NAME][EMAIL_ADDRESS][PERSON_NAME][DOMAIN_NAME]" at bounding box center [618, 237] width 528 height 27
copy td "[PERSON_NAME][EMAIL_ADDRESS][PERSON_NAME][DOMAIN_NAME]"
